Goal: Information Seeking & Learning: Learn about a topic

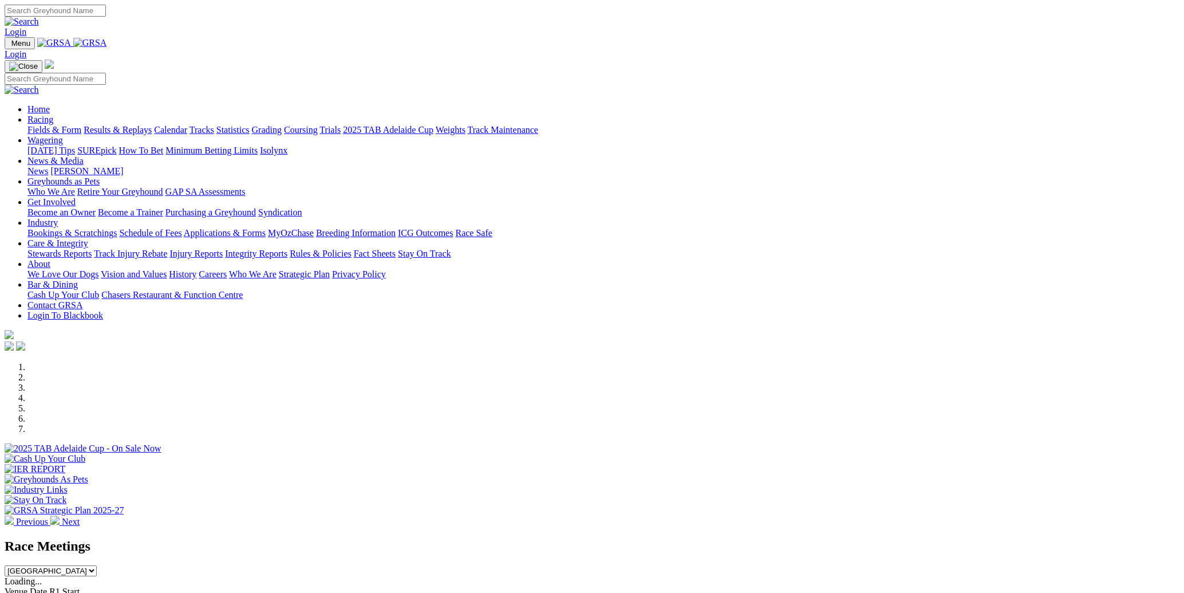
click at [53, 115] on link "Racing" at bounding box center [40, 120] width 26 height 10
click at [81, 125] on link "Fields & Form" at bounding box center [54, 130] width 54 height 10
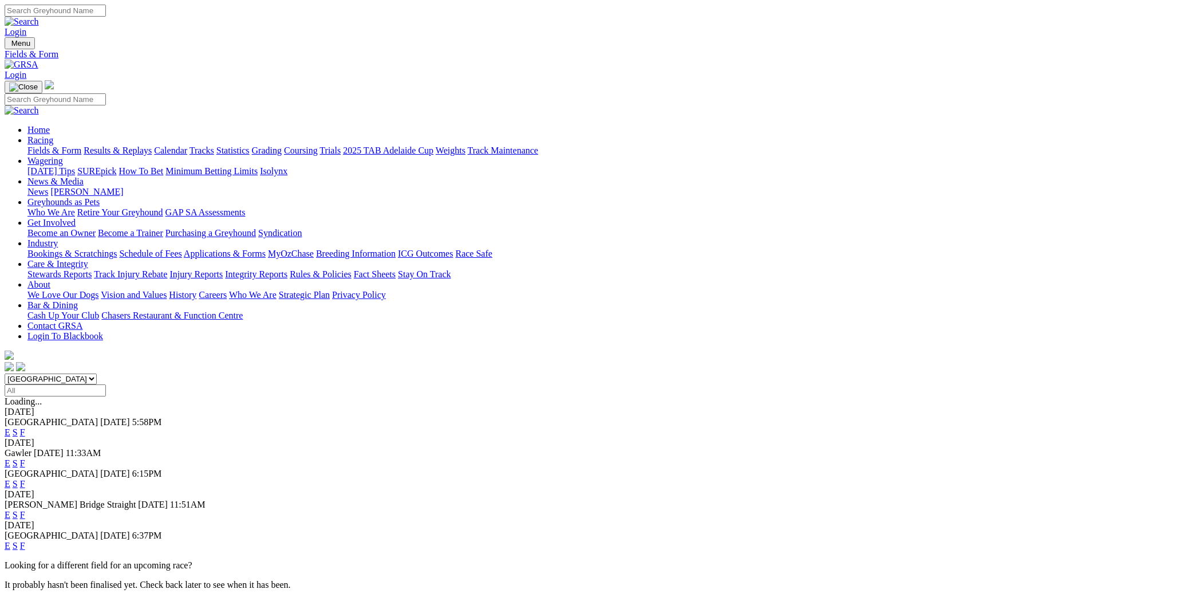
click at [25, 541] on link "F" at bounding box center [22, 546] width 5 height 10
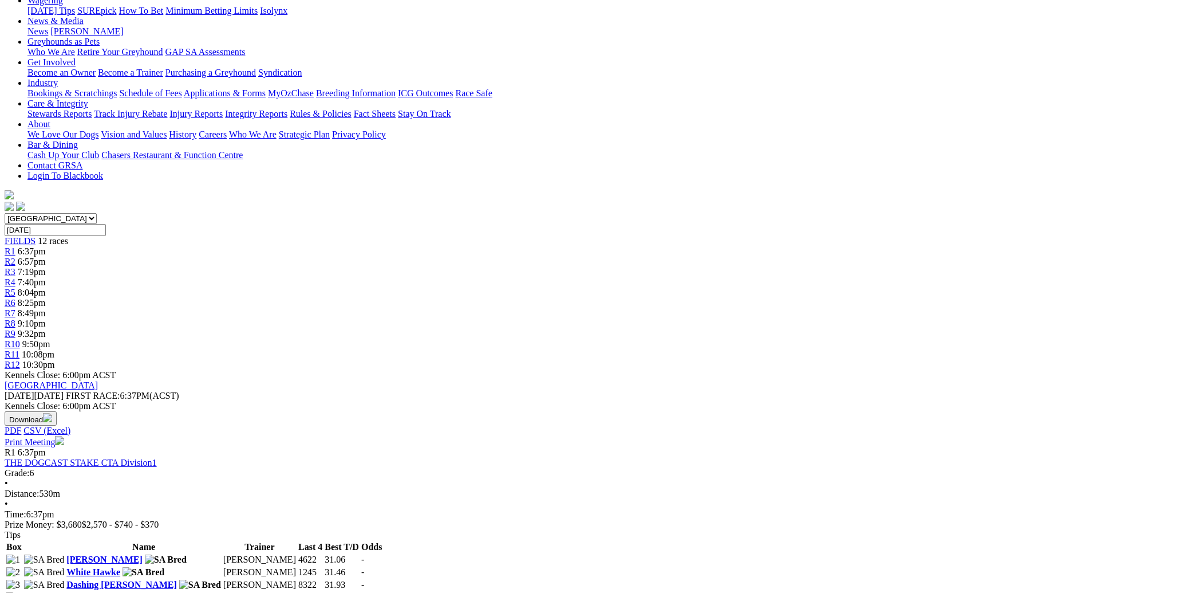
scroll to position [163, 0]
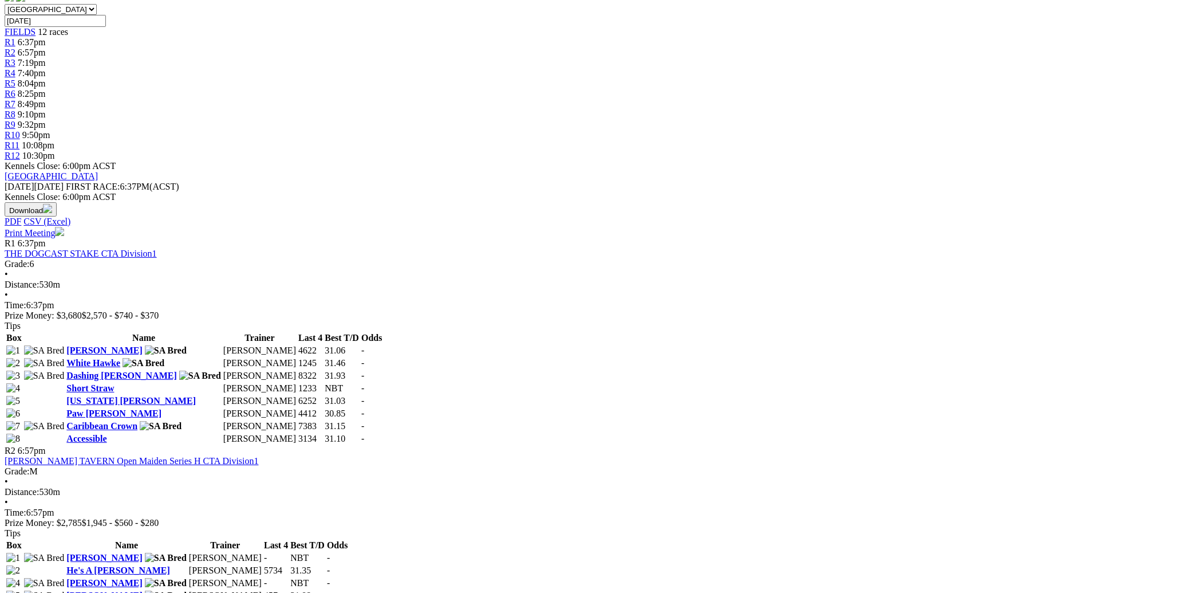
scroll to position [409, 0]
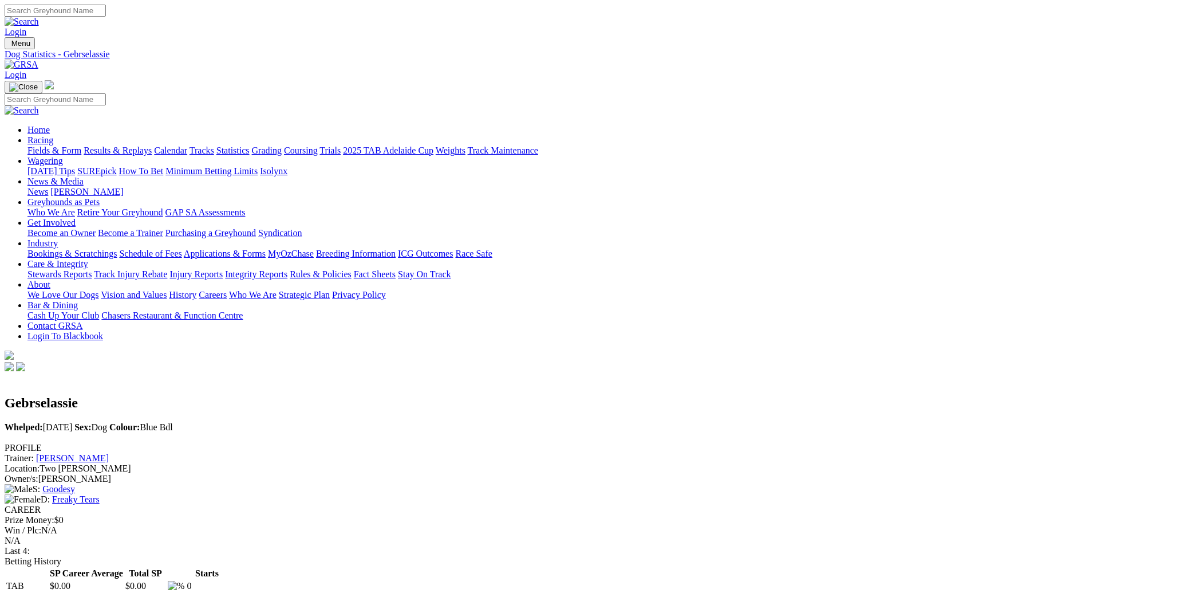
scroll to position [81, 0]
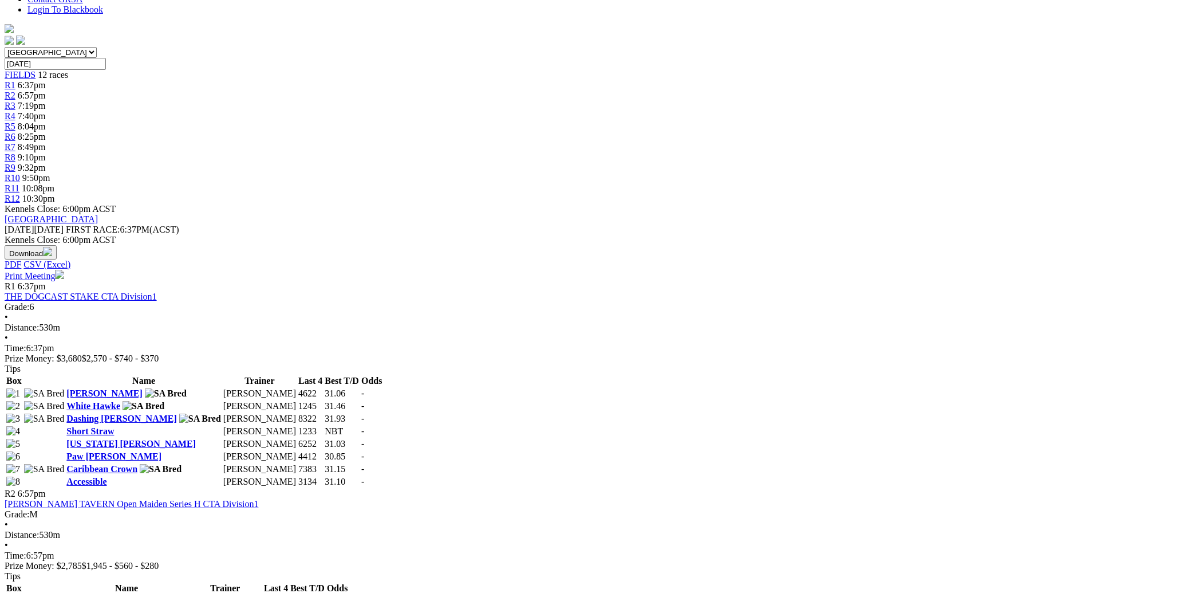
scroll to position [327, 0]
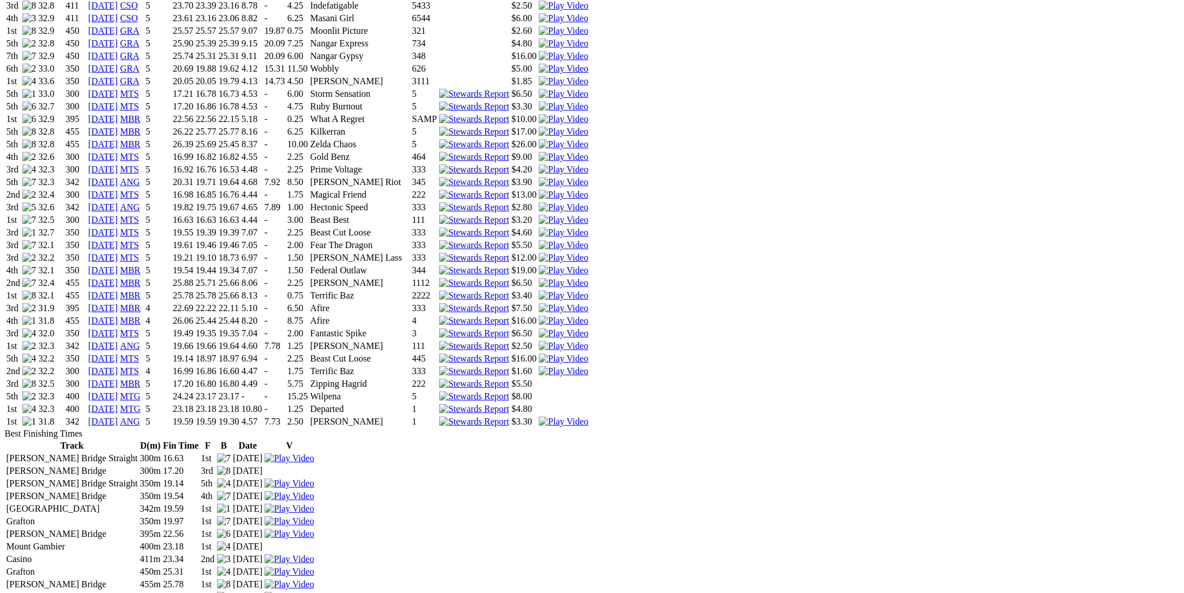
scroll to position [1064, 0]
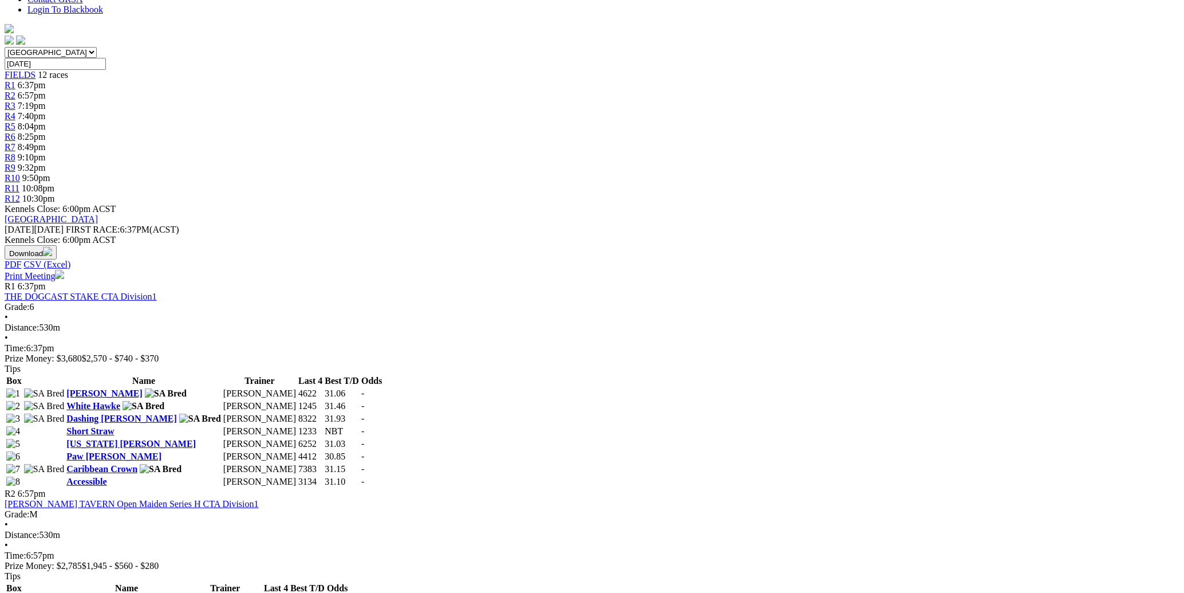
scroll to position [327, 0]
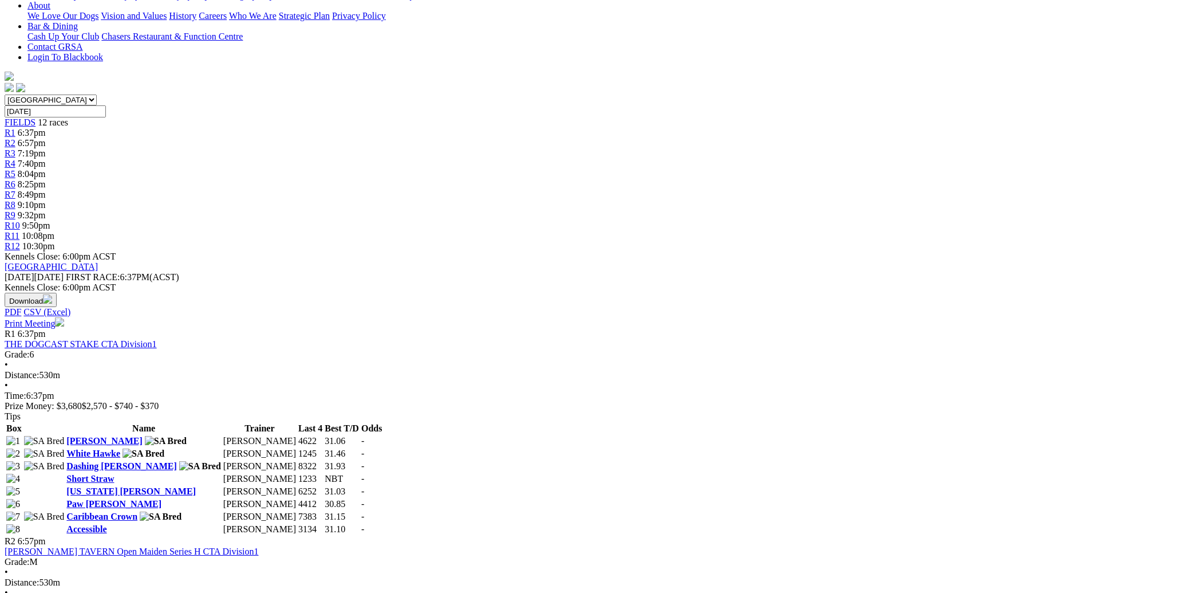
scroll to position [327, 0]
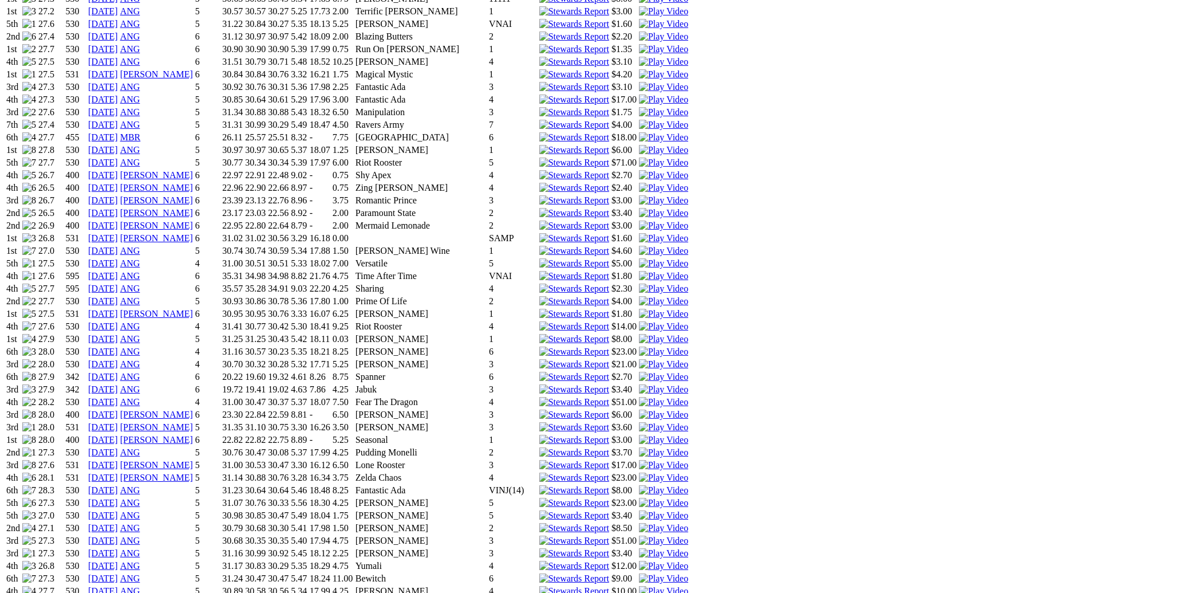
scroll to position [1309, 0]
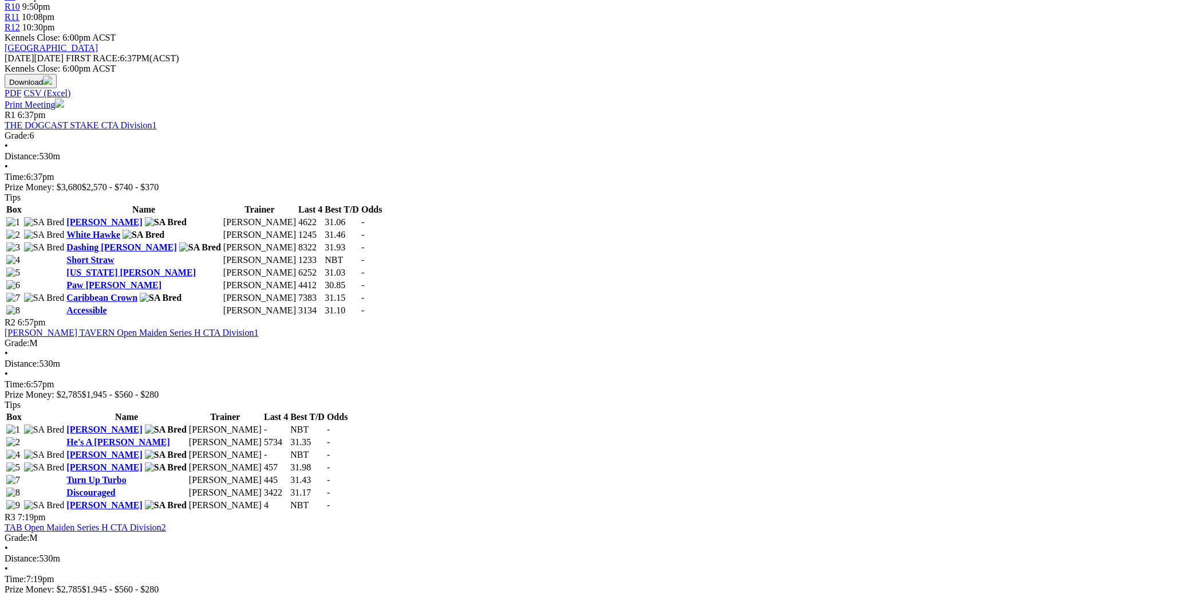
scroll to position [491, 0]
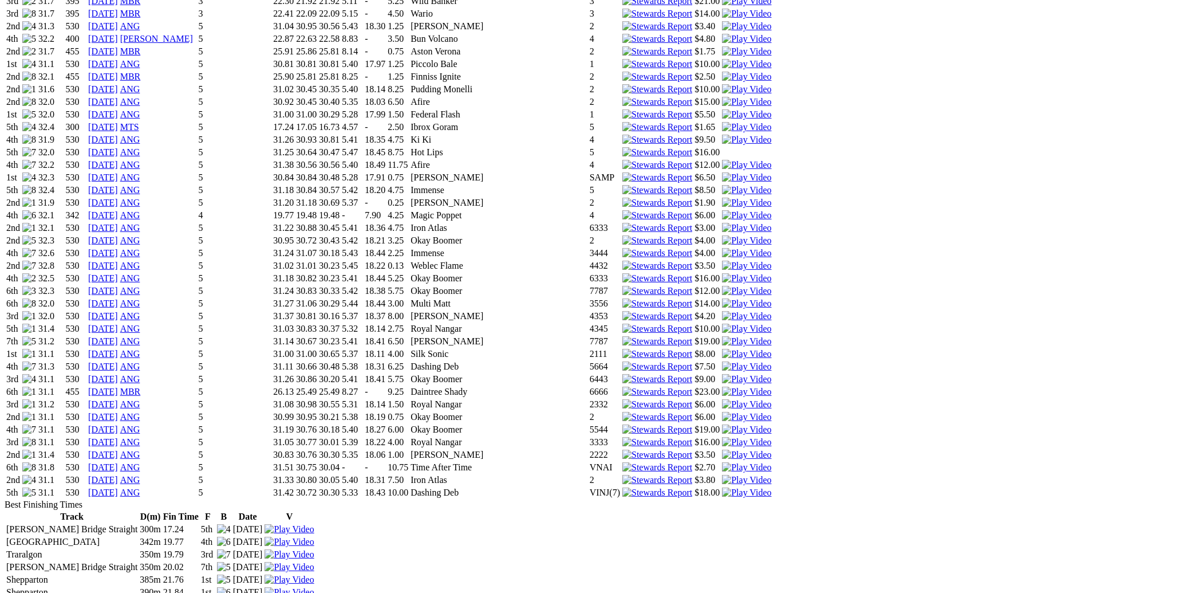
scroll to position [2128, 0]
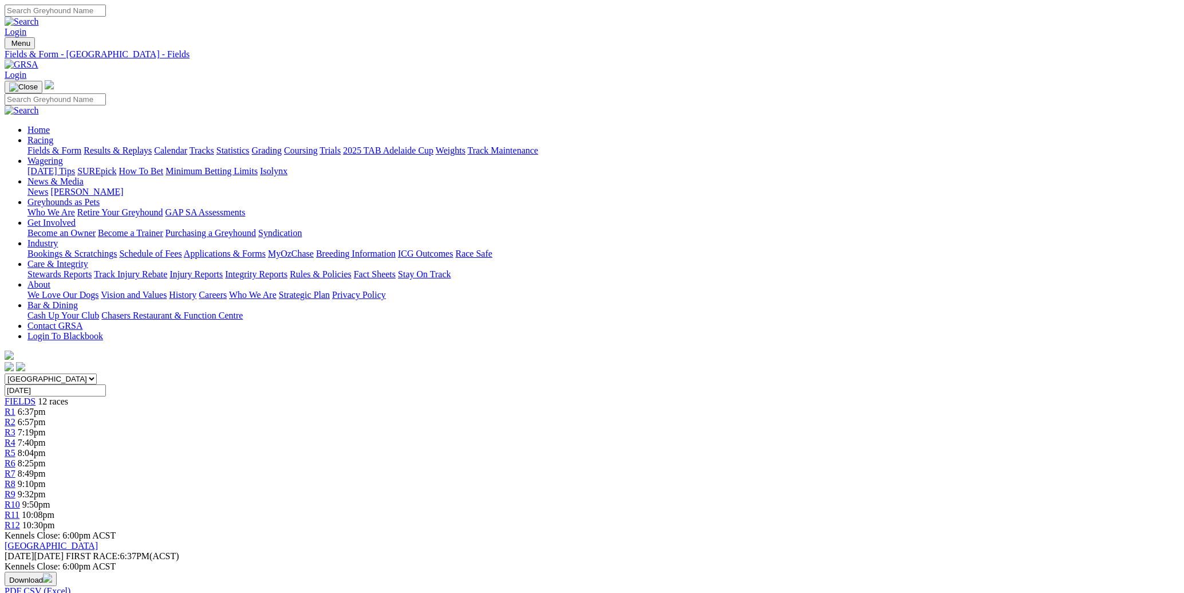
scroll to position [409, 0]
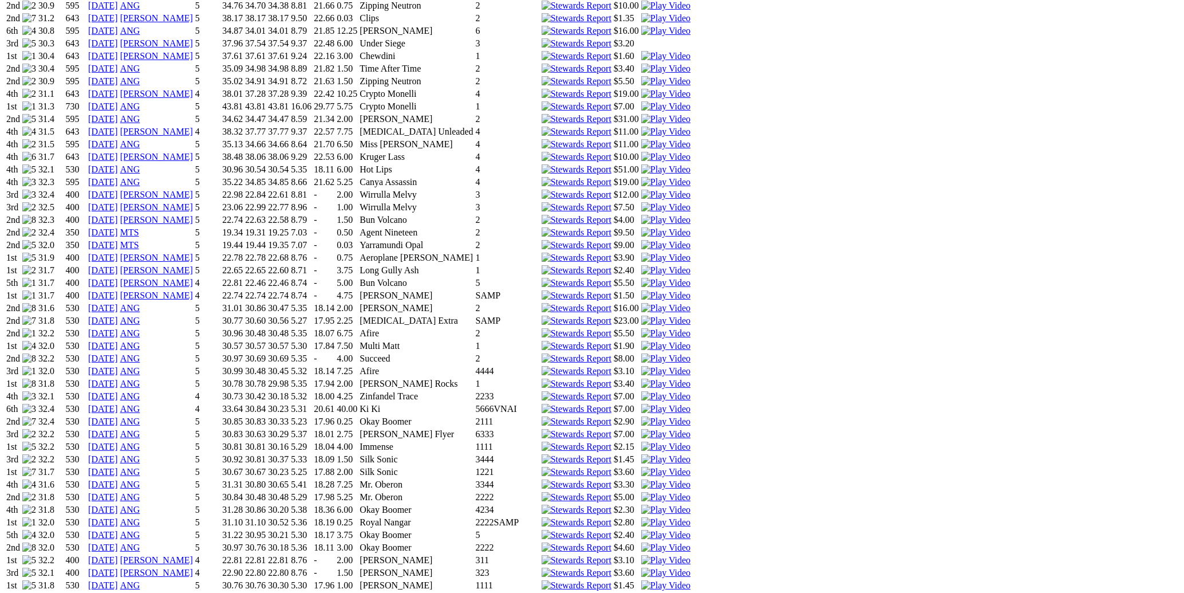
scroll to position [1801, 0]
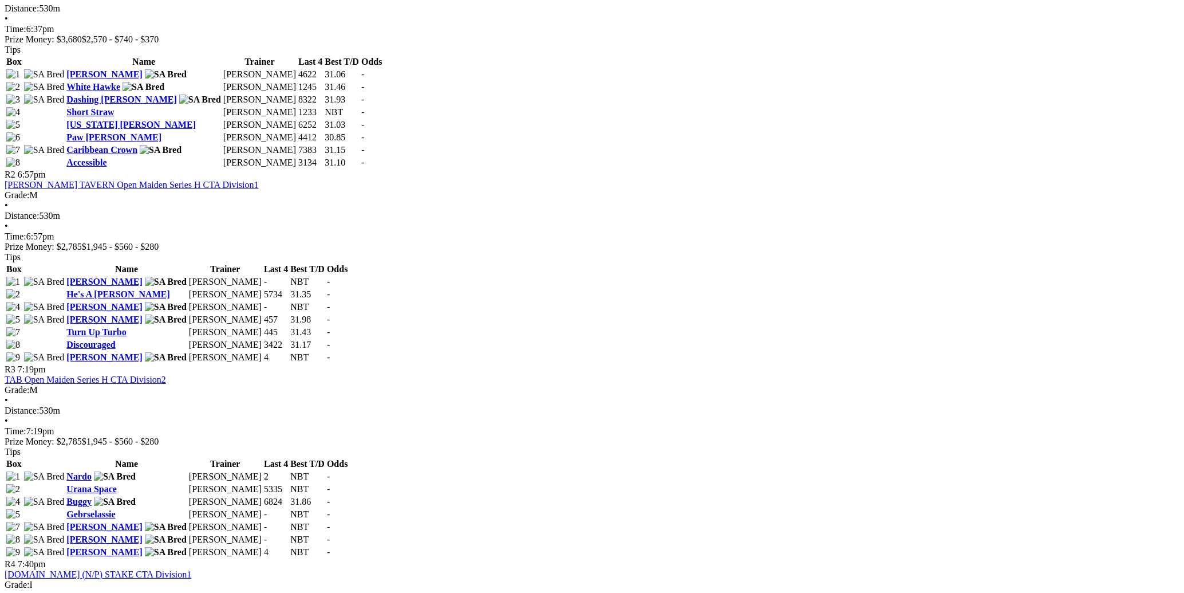
scroll to position [491, 0]
